Goal: Task Accomplishment & Management: Complete application form

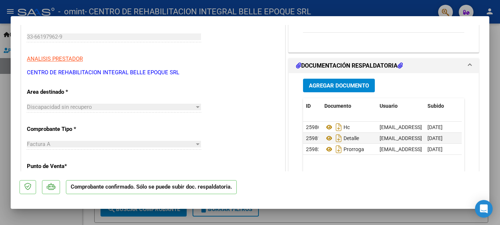
scroll to position [111, 0]
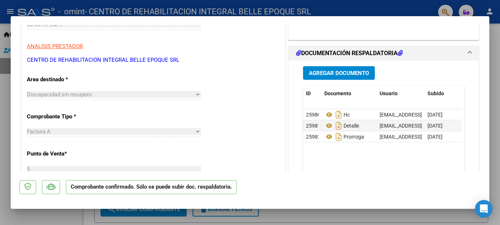
click at [325, 221] on div at bounding box center [250, 112] width 500 height 225
type input "$ 0,00"
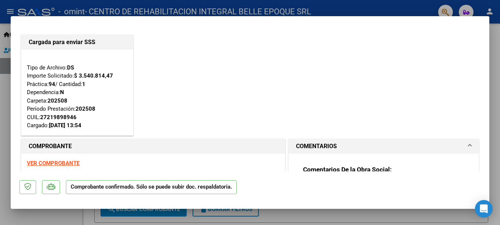
click at [493, 119] on div at bounding box center [250, 112] width 500 height 225
type input "$ 0,00"
